Goal: Transaction & Acquisition: Purchase product/service

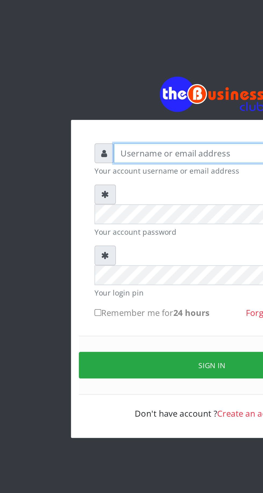
click at [99, 80] on input "text" at bounding box center [136, 79] width 111 height 10
type input "Musluky"
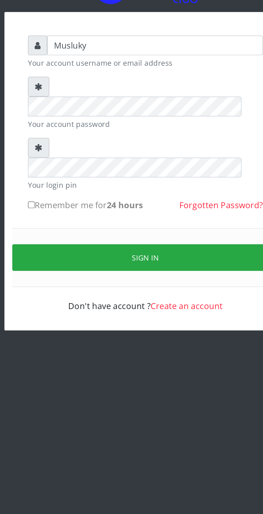
click at [146, 183] on button "Sign in" at bounding box center [131, 190] width 137 height 14
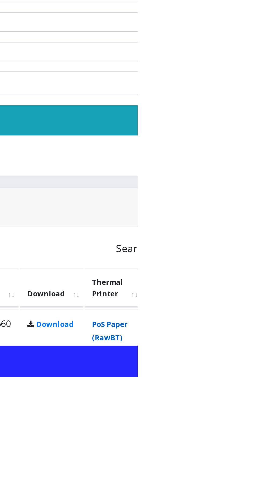
click at [258, 476] on link "PoS Paper (RawBT)" at bounding box center [250, 473] width 15 height 10
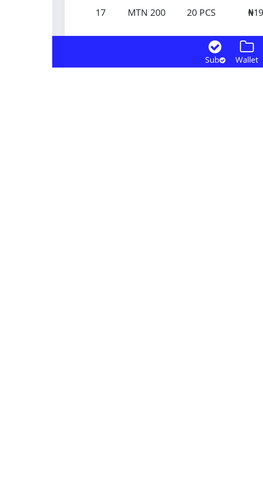
scroll to position [702, 0]
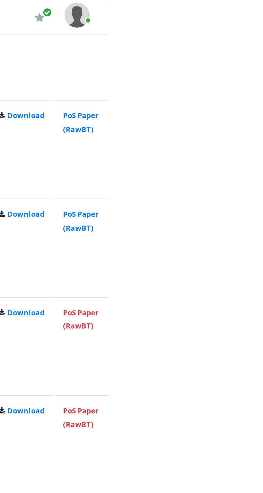
scroll to position [474, 0]
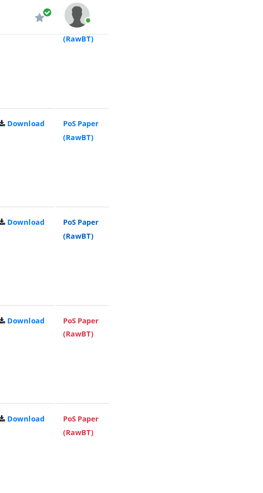
click at [258, 97] on link "PoS Paper (RawBT)" at bounding box center [250, 98] width 15 height 10
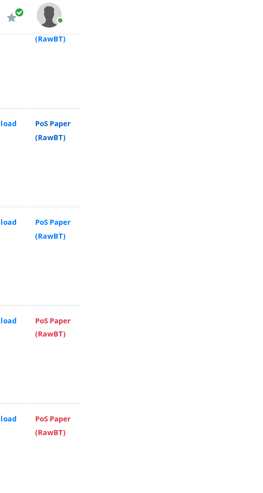
click at [258, 58] on link "PoS Paper (RawBT)" at bounding box center [250, 56] width 15 height 10
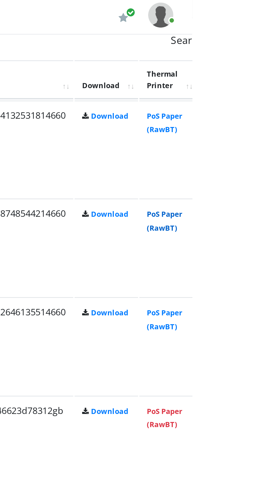
scroll to position [436, 0]
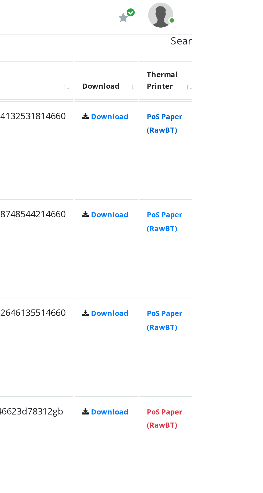
click at [258, 51] on link "PoS Paper (RawBT)" at bounding box center [250, 53] width 15 height 10
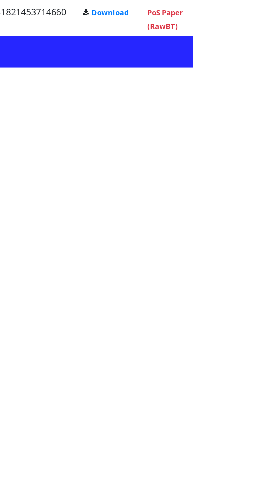
scroll to position [702, 0]
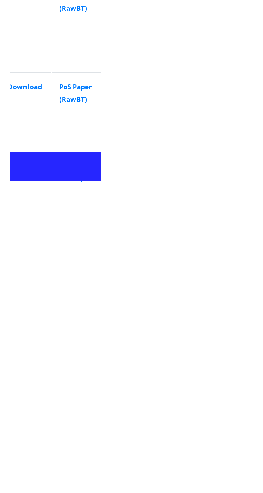
scroll to position [689, 0]
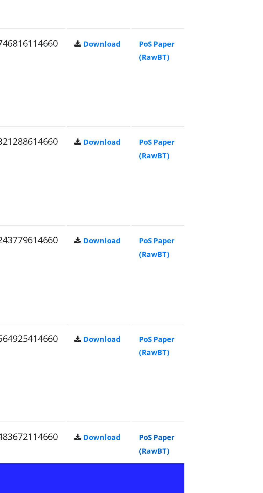
click at [258, 470] on link "PoS Paper (RawBT)" at bounding box center [250, 471] width 15 height 10
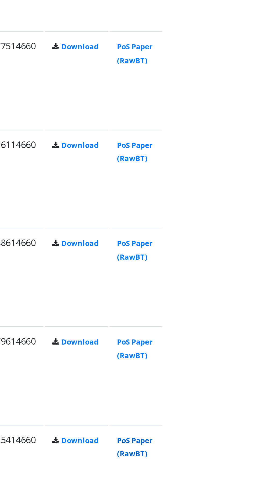
click at [258, 433] on link "PoS Paper (RawBT)" at bounding box center [250, 430] width 15 height 10
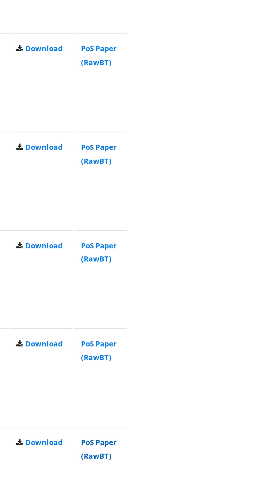
click at [258, 387] on link "PoS Paper (RawBT)" at bounding box center [250, 388] width 15 height 10
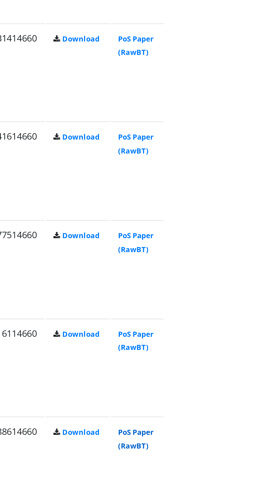
click at [258, 349] on link "PoS Paper (RawBT)" at bounding box center [250, 345] width 15 height 10
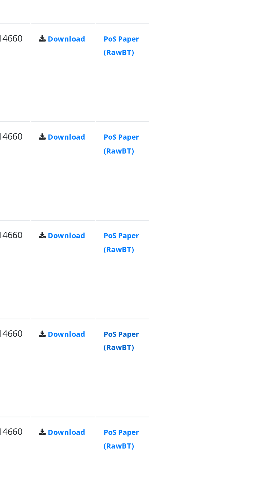
click at [258, 307] on link "PoS Paper (RawBT)" at bounding box center [250, 304] width 15 height 10
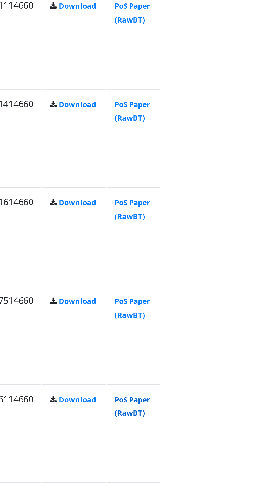
click at [258, 307] on link "PoS Paper (RawBT)" at bounding box center [250, 304] width 15 height 10
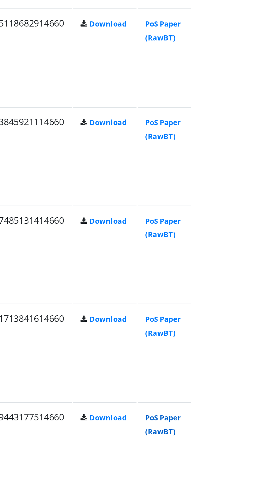
click at [258, 263] on link "PoS Paper (RawBT)" at bounding box center [250, 262] width 15 height 10
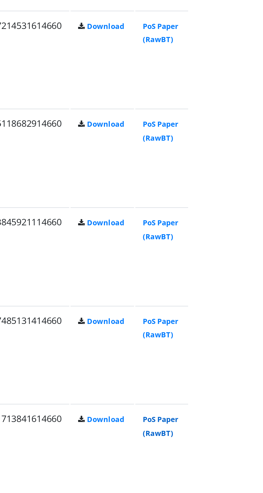
click at [258, 221] on link "PoS Paper (RawBT)" at bounding box center [250, 219] width 15 height 10
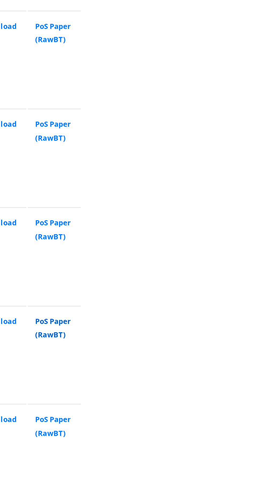
click at [258, 177] on link "PoS Paper (RawBT)" at bounding box center [250, 178] width 15 height 10
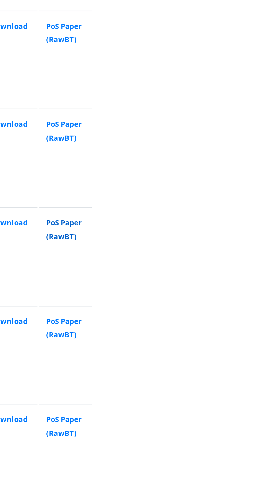
click at [258, 138] on link "PoS Paper (RawBT)" at bounding box center [250, 136] width 15 height 10
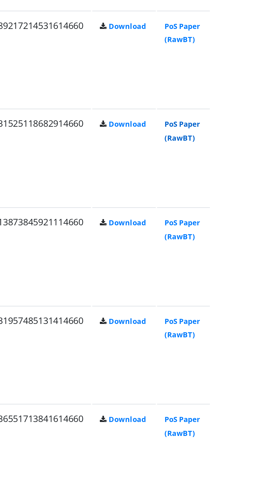
click at [258, 96] on link "PoS Paper (RawBT)" at bounding box center [250, 93] width 15 height 10
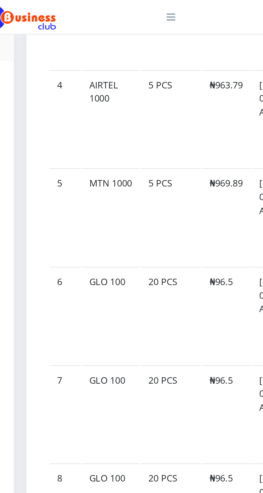
scroll to position [573, 0]
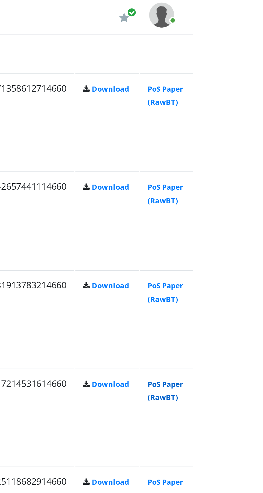
click at [258, 170] on link "PoS Paper (RawBT)" at bounding box center [250, 167] width 15 height 10
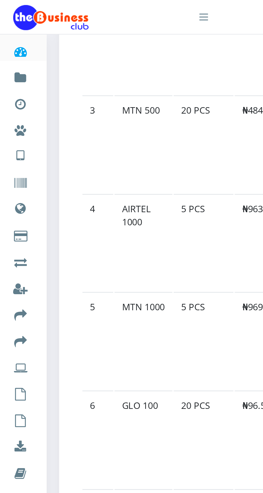
scroll to position [516, 0]
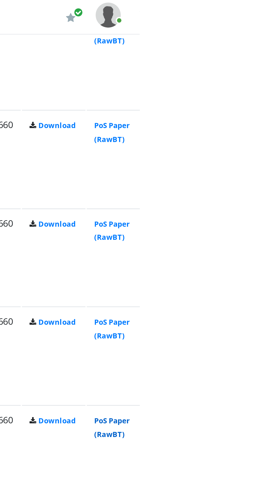
click at [258, 187] on link "PoS Paper (RawBT)" at bounding box center [250, 182] width 15 height 10
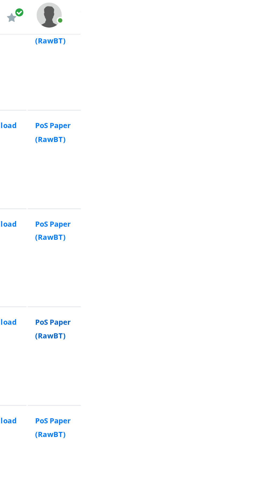
click at [258, 140] on link "PoS Paper (RawBT)" at bounding box center [250, 140] width 15 height 10
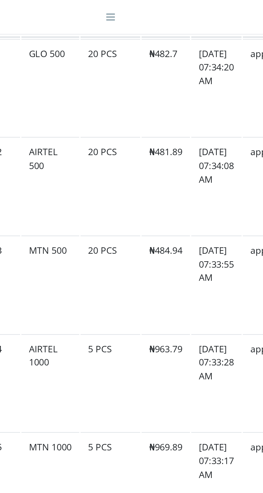
scroll to position [462, 0]
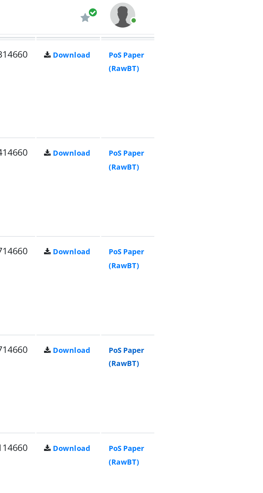
click at [258, 155] on link "PoS Paper (RawBT)" at bounding box center [250, 152] width 15 height 10
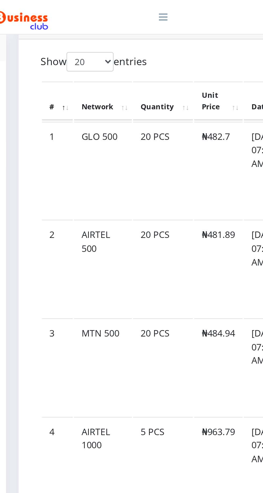
scroll to position [426, 0]
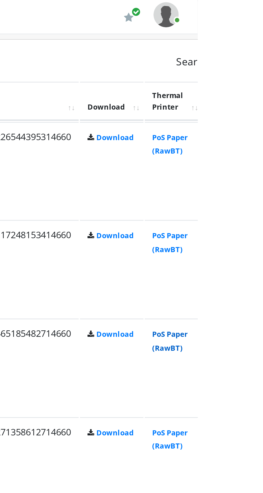
click at [258, 144] on link "PoS Paper (RawBT)" at bounding box center [250, 146] width 15 height 10
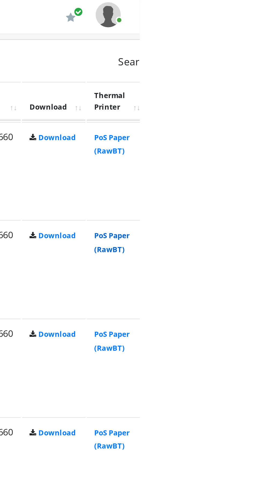
click at [258, 103] on link "PoS Paper (RawBT)" at bounding box center [250, 104] width 15 height 10
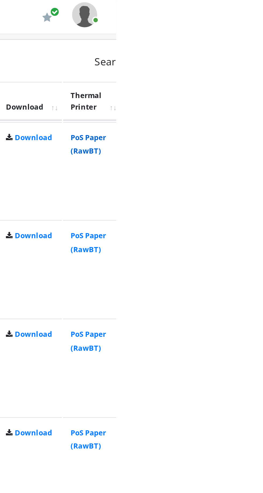
click at [258, 61] on link "PoS Paper (RawBT)" at bounding box center [250, 62] width 15 height 10
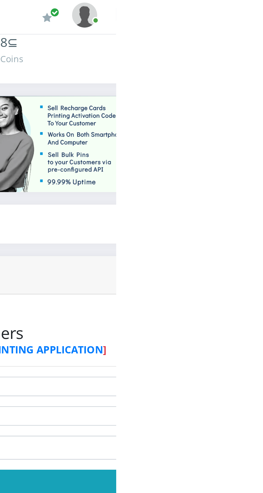
scroll to position [0, 0]
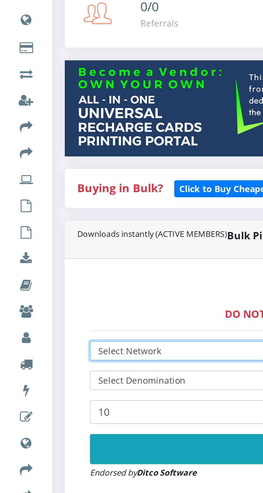
click at [63, 230] on select "Select Network MTN Globacom 9Mobile Airtel" at bounding box center [177, 230] width 278 height 8
select select "Airtel"
click at [38, 227] on select "Select Network MTN Globacom 9Mobile Airtel" at bounding box center [177, 230] width 278 height 8
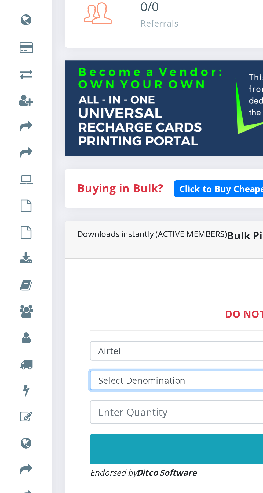
click at [64, 243] on select "Select Denomination Airtel NGN100 - ₦96.37 Airtel NGN200 - ₦192.74 Airtel NGN50…" at bounding box center [177, 243] width 278 height 8
select select "192.74-200"
click at [38, 240] on select "Select Denomination Airtel NGN100 - ₦96.37 Airtel NGN200 - ₦192.74 Airtel NGN50…" at bounding box center [177, 243] width 278 height 8
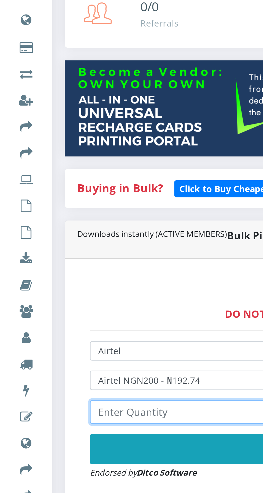
click at [70, 256] on input "number" at bounding box center [177, 256] width 278 height 10
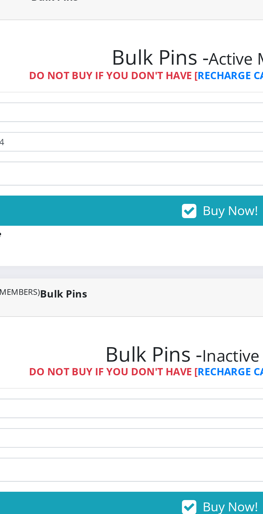
click at [167, 270] on icon "button" at bounding box center [164, 272] width 6 height 5
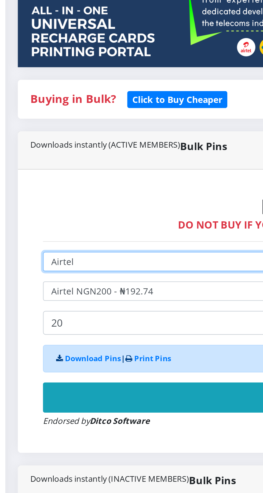
click at [70, 228] on select "Select Network MTN Globacom 9Mobile Airtel" at bounding box center [177, 230] width 278 height 8
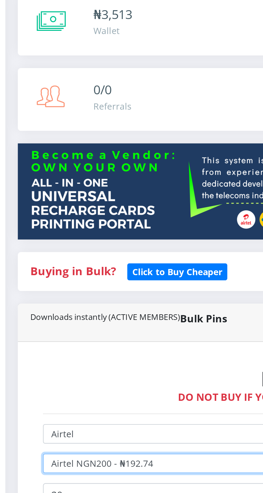
click at [88, 244] on select "Select Denomination Airtel NGN100 - ₦96.37 Airtel NGN200 - ₦192.74 Airtel NGN50…" at bounding box center [177, 243] width 278 height 8
click at [38, 240] on select "Select Denomination Airtel NGN100 - ₦96.37 Airtel NGN200 - ₦192.74 Airtel NGN50…" at bounding box center [177, 243] width 278 height 8
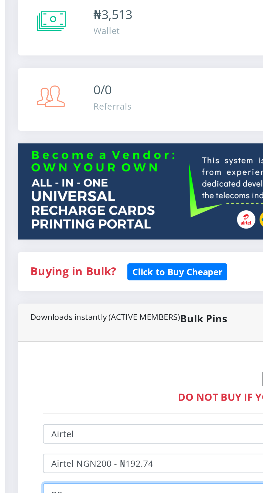
click at [71, 258] on input "20" at bounding box center [177, 256] width 278 height 10
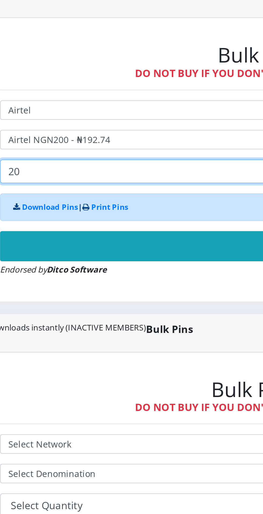
type input "2"
type input "15"
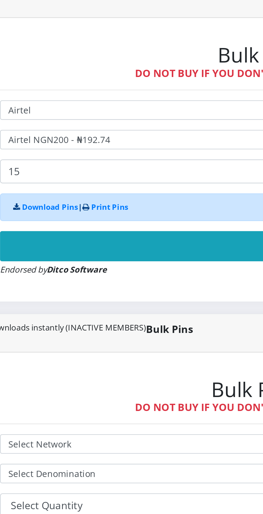
click at [112, 291] on button "Buy Now!" at bounding box center [177, 288] width 278 height 13
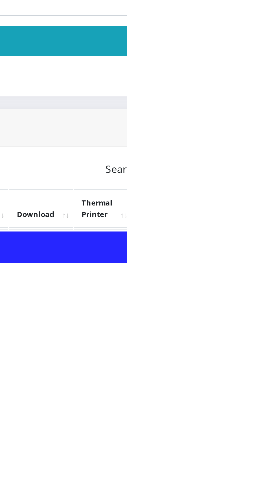
click at [258, 487] on link "PoS Paper (RawBT)" at bounding box center [250, 488] width 15 height 10
